Goal: Find specific page/section: Find specific page/section

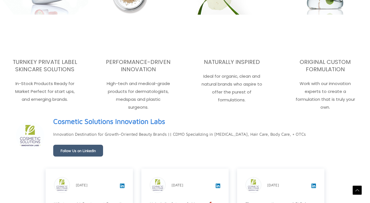
scroll to position [967, 0]
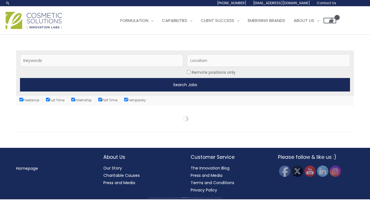
click at [107, 85] on input "Search Jobs" at bounding box center [185, 85] width 330 height 14
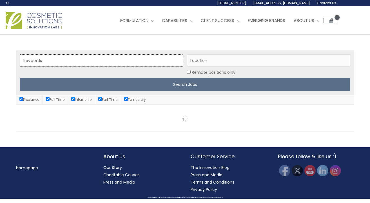
click at [99, 61] on input "Keywords" at bounding box center [101, 60] width 163 height 12
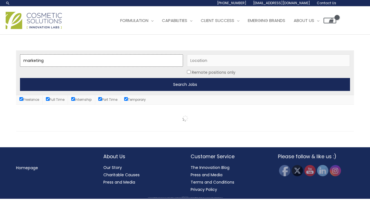
type input "marketing"
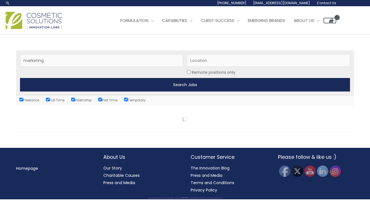
click at [124, 83] on input "Search Jobs" at bounding box center [185, 85] width 330 height 14
click at [189, 80] on input "Search Jobs" at bounding box center [185, 85] width 330 height 14
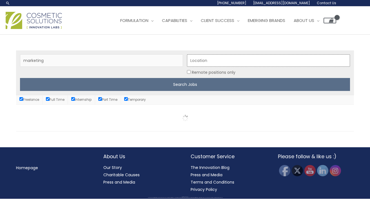
click at [197, 61] on input "Location" at bounding box center [268, 60] width 163 height 12
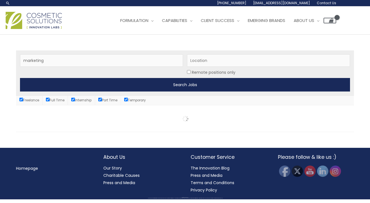
click at [196, 89] on input "Search Jobs" at bounding box center [185, 85] width 330 height 14
